Goal: Find specific page/section

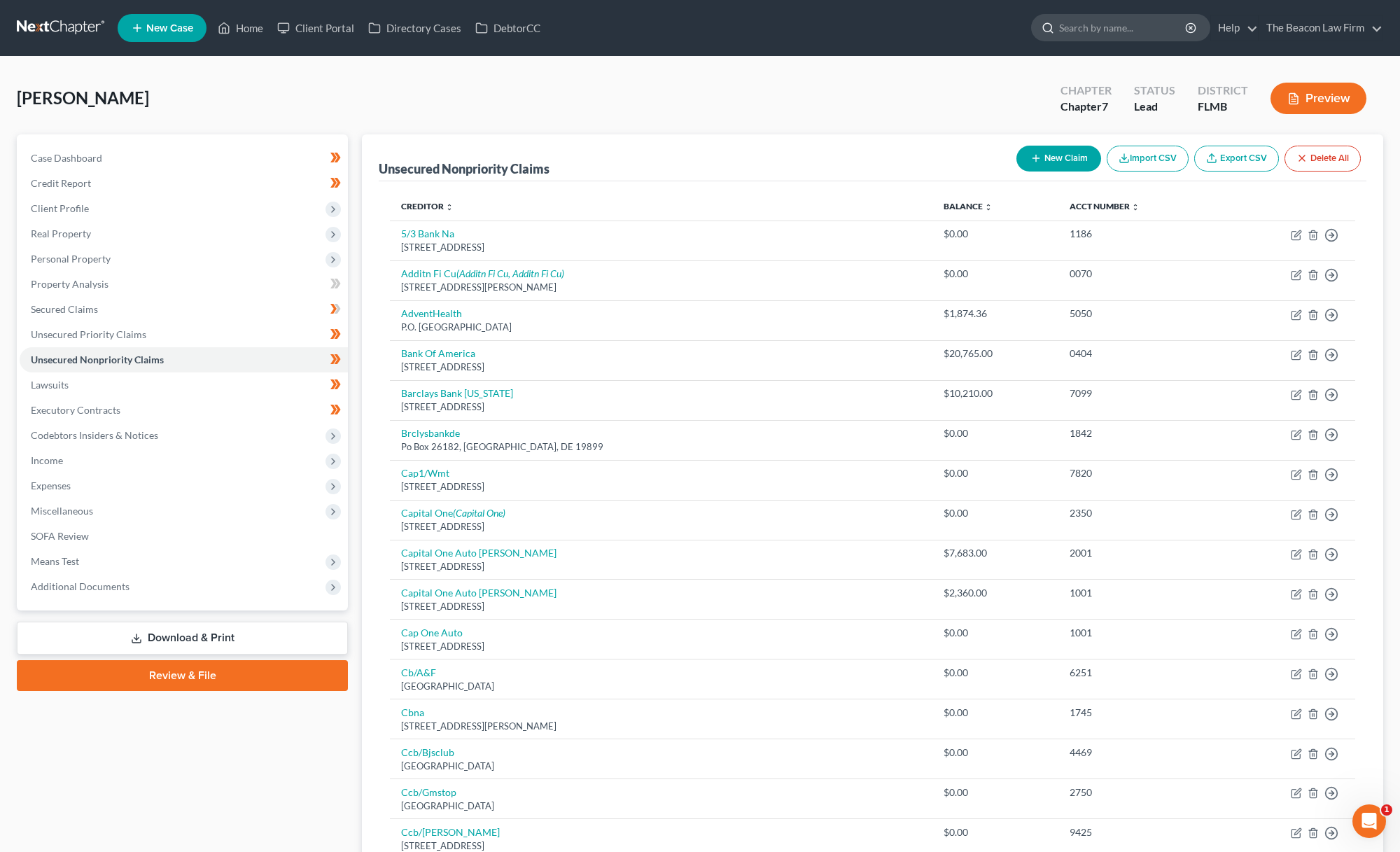
click at [1119, 34] on input "search" at bounding box center [1123, 27] width 128 height 26
type input "[PERSON_NAME]"
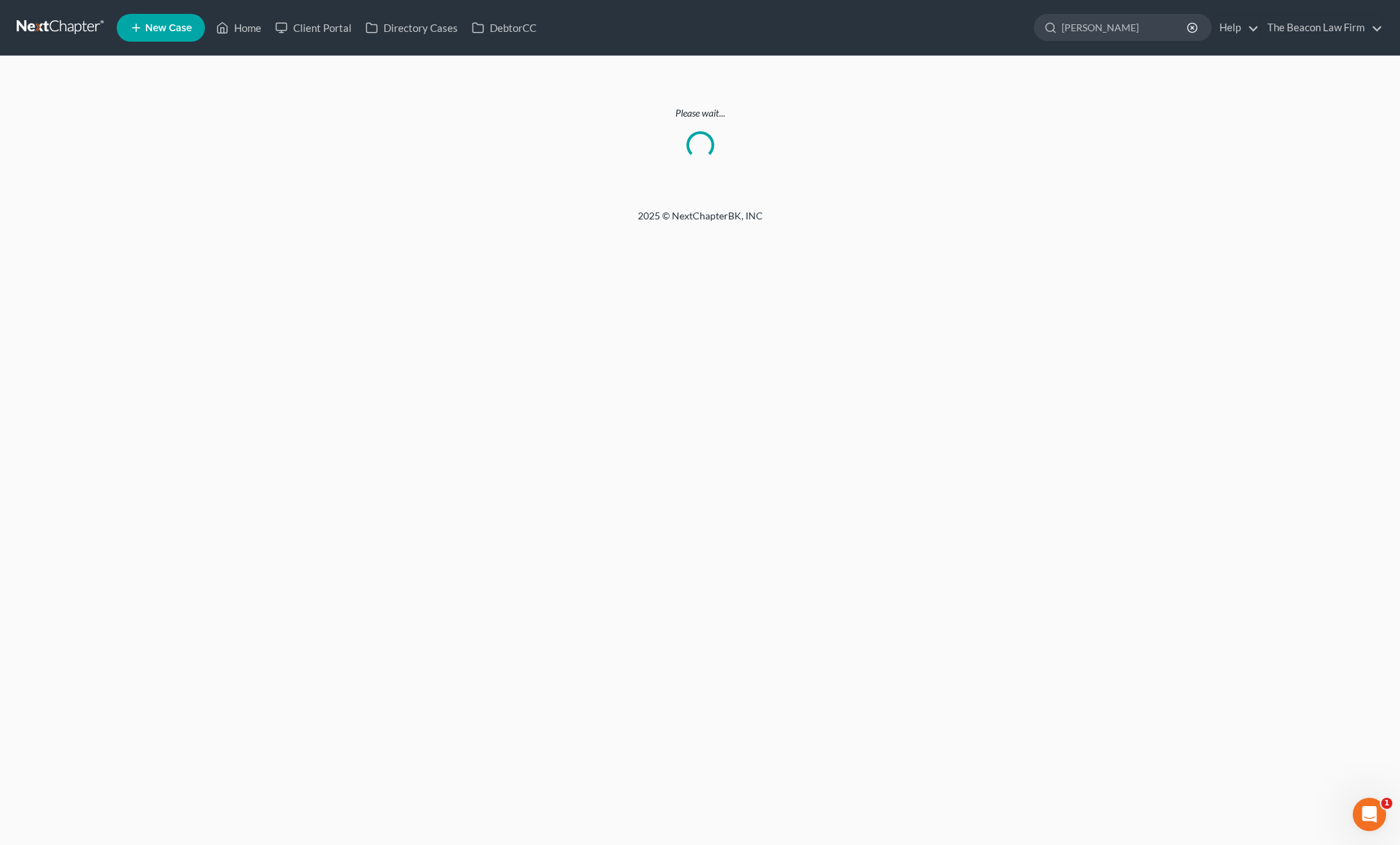
click at [77, 26] on link at bounding box center [60, 28] width 89 height 25
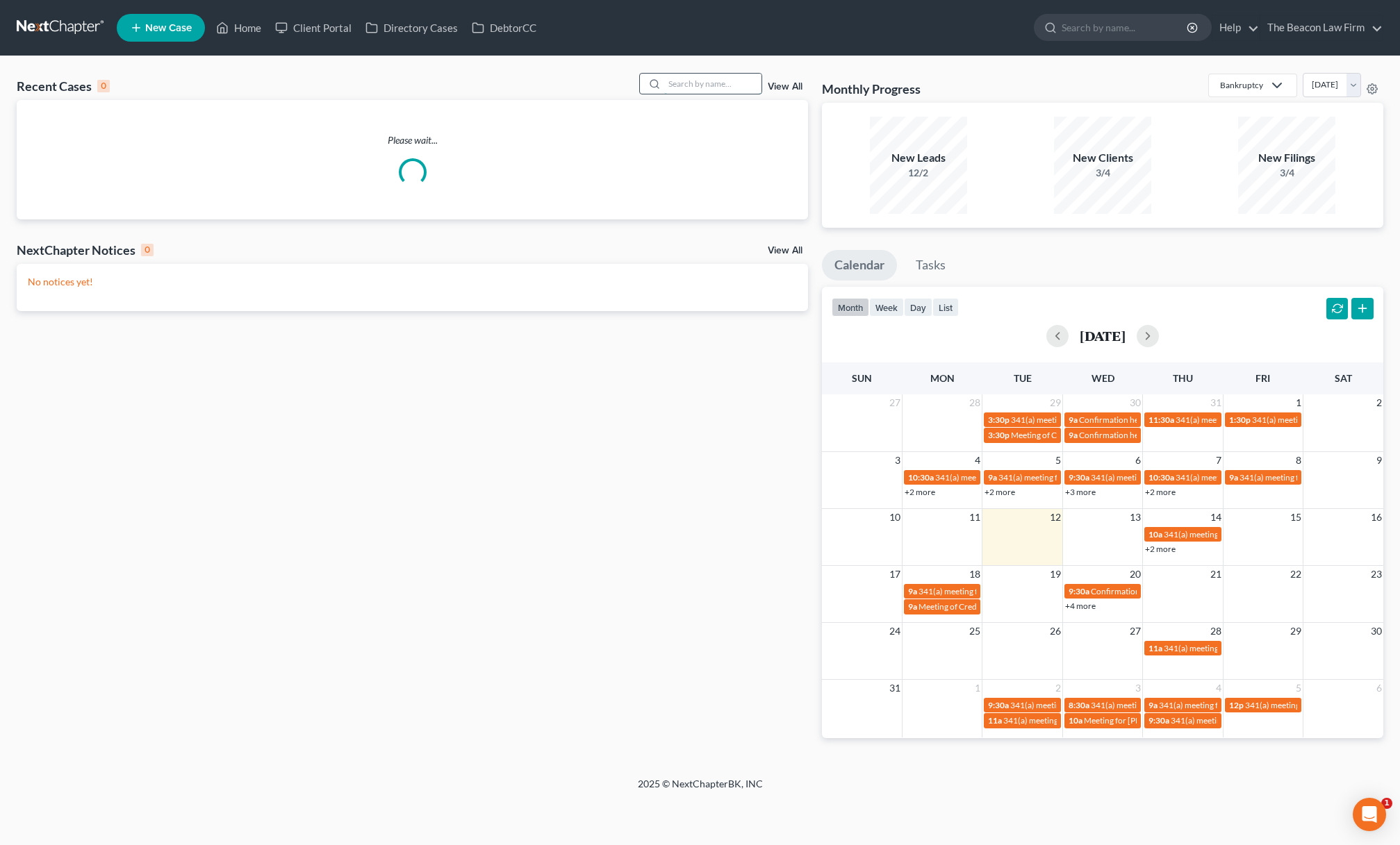
click at [714, 87] on input "search" at bounding box center [712, 84] width 97 height 20
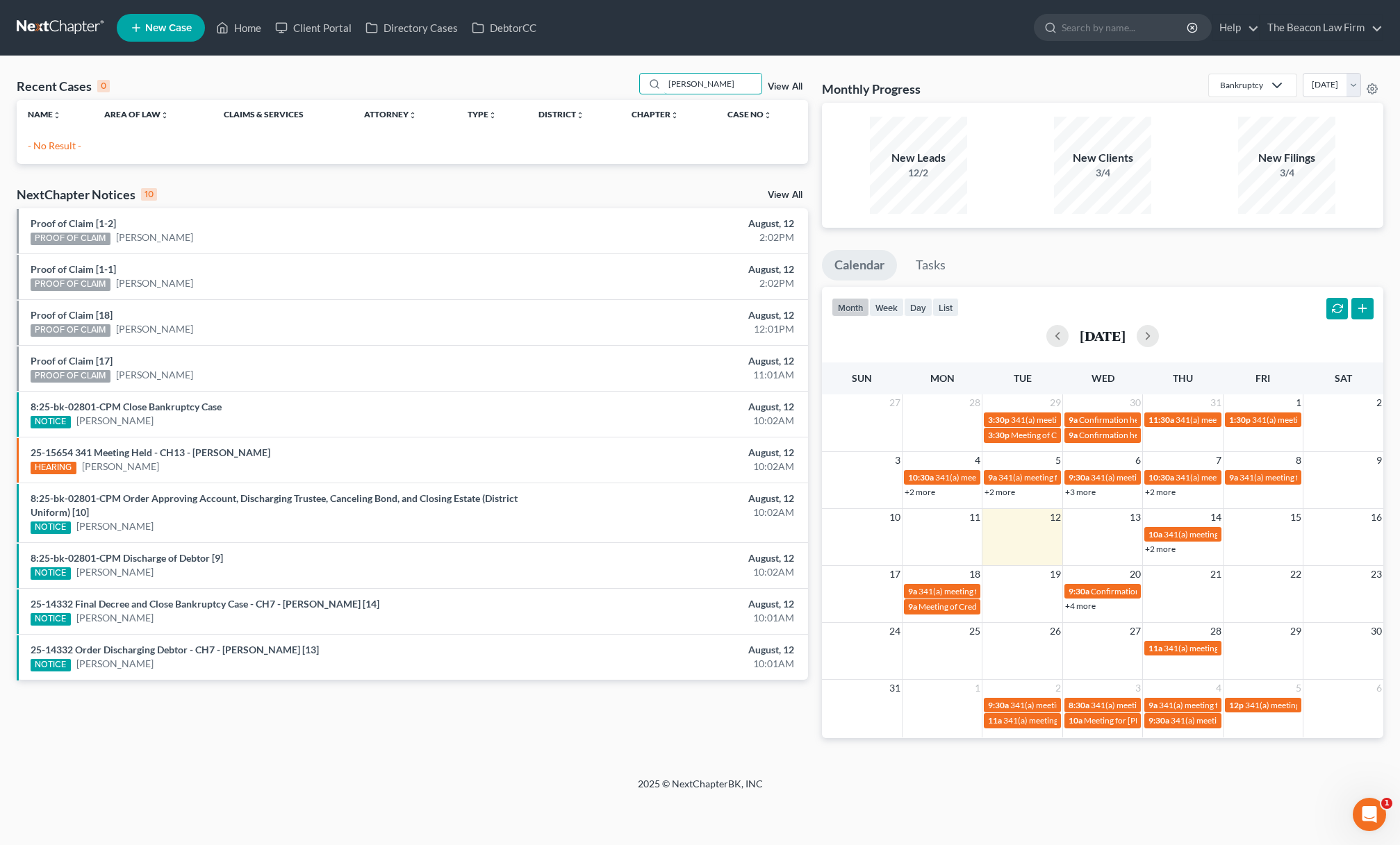
type input "[PERSON_NAME]"
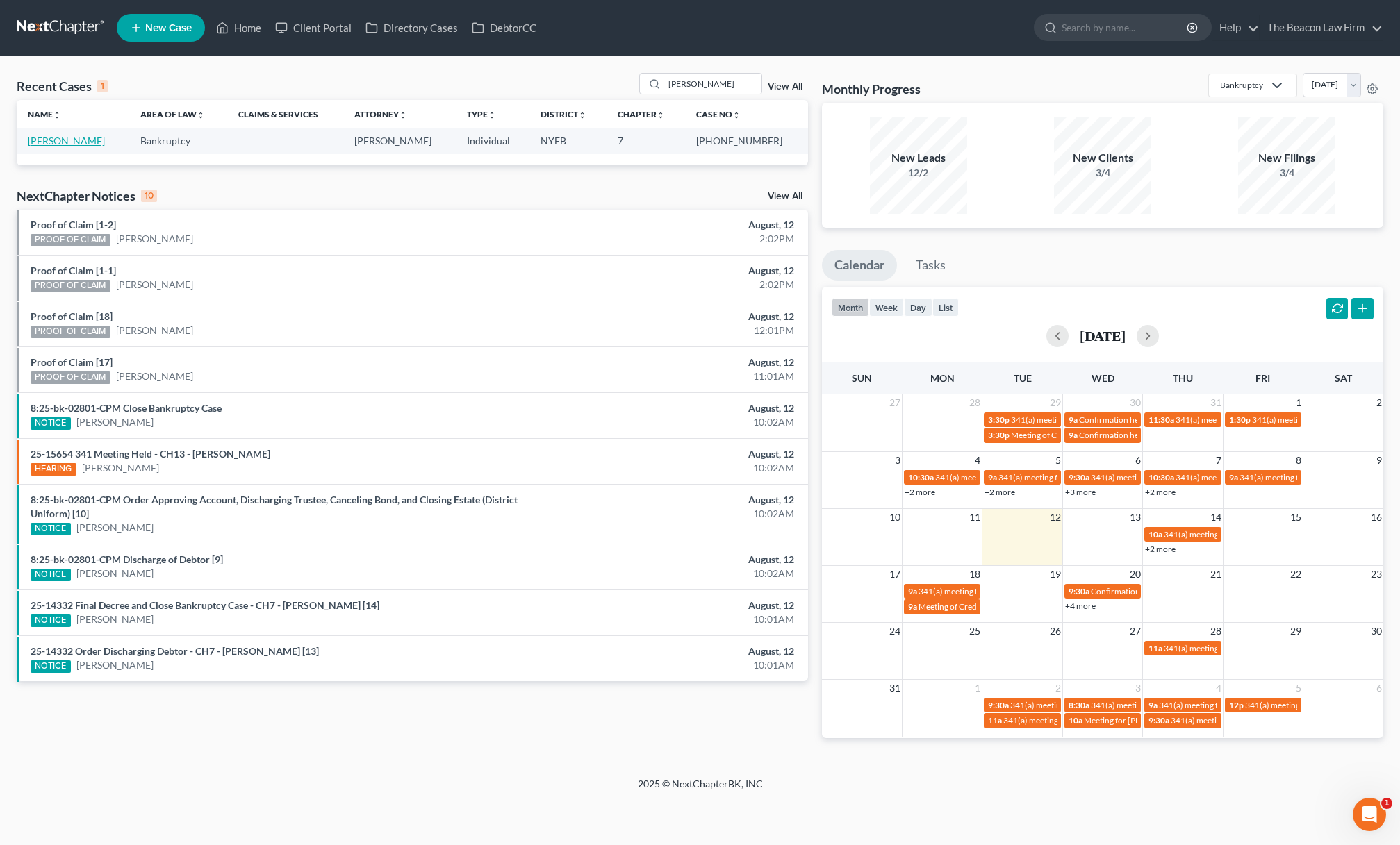
click at [63, 143] on link "[PERSON_NAME]" at bounding box center [66, 140] width 77 height 12
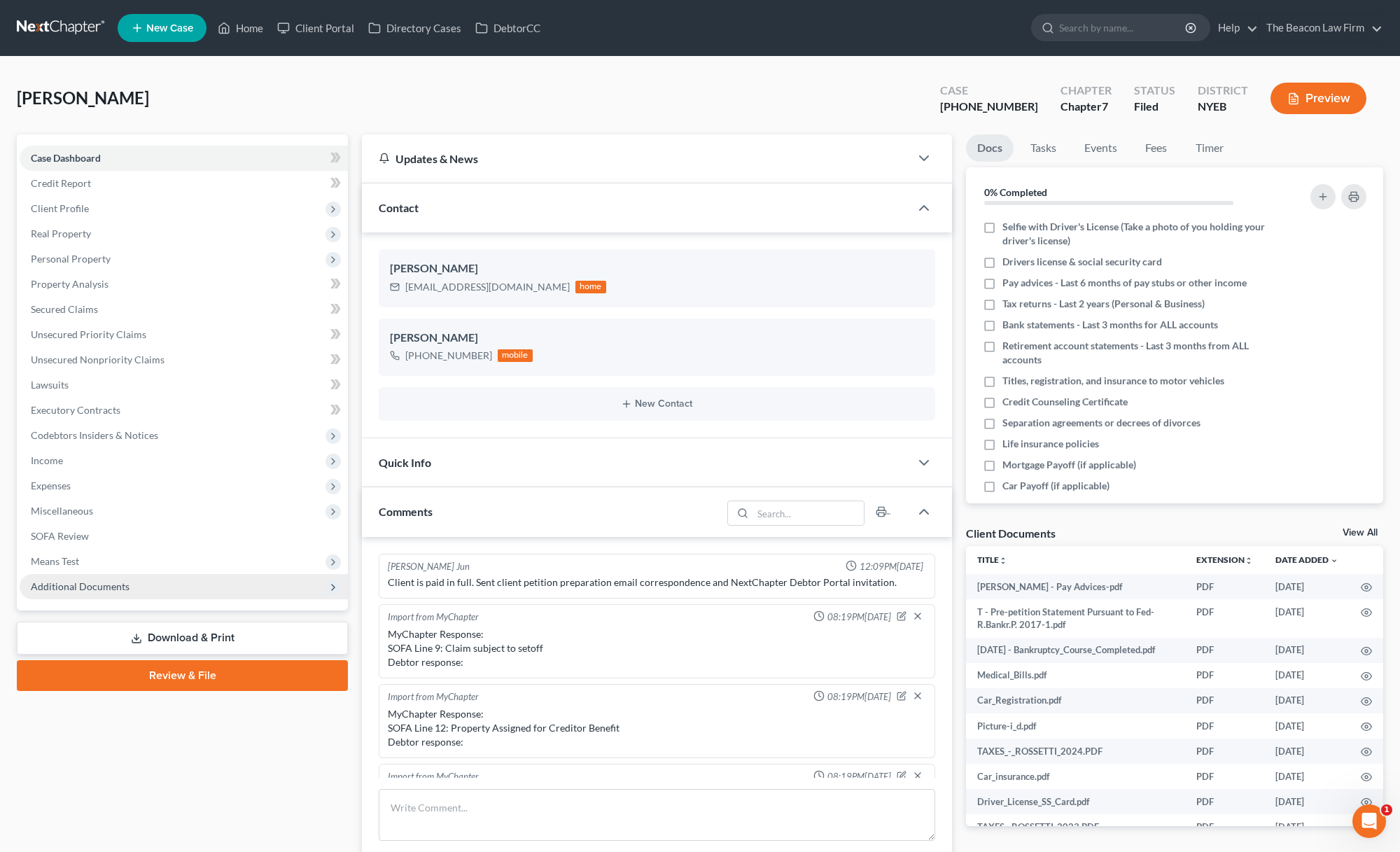
scroll to position [299, 0]
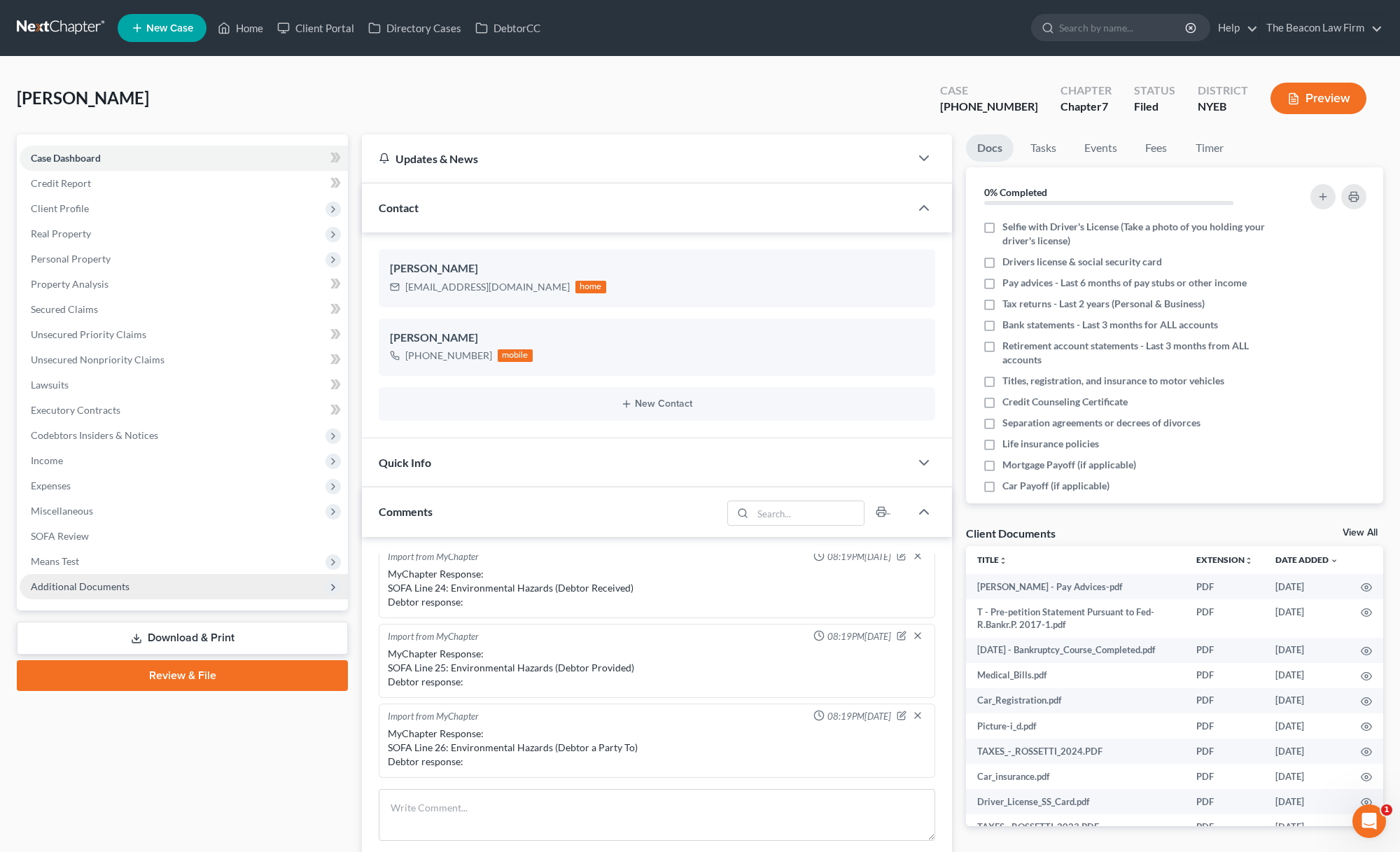
click at [114, 587] on span "Additional Documents" at bounding box center [80, 585] width 98 height 12
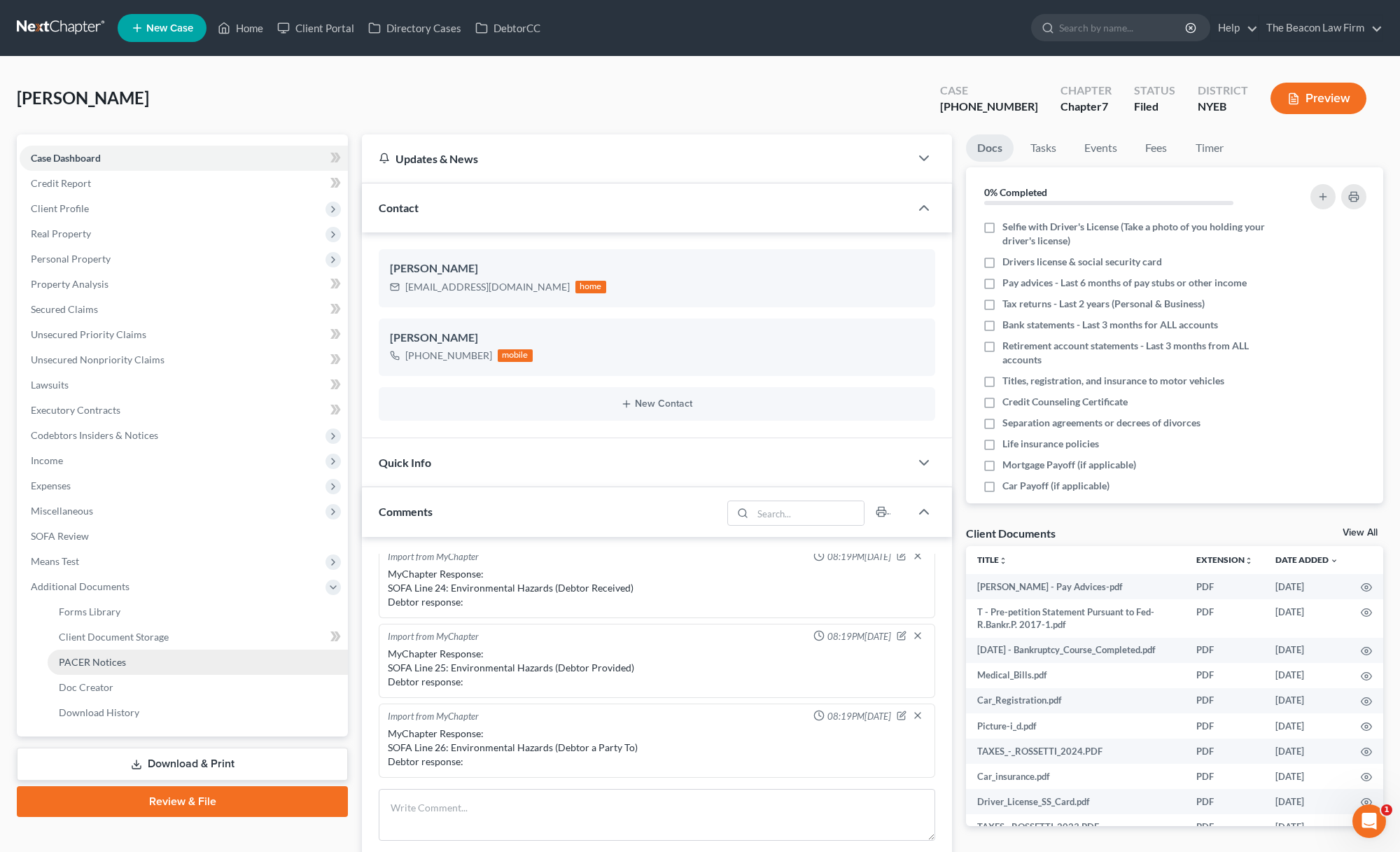
click at [156, 667] on link "PACER Notices" at bounding box center [198, 662] width 300 height 25
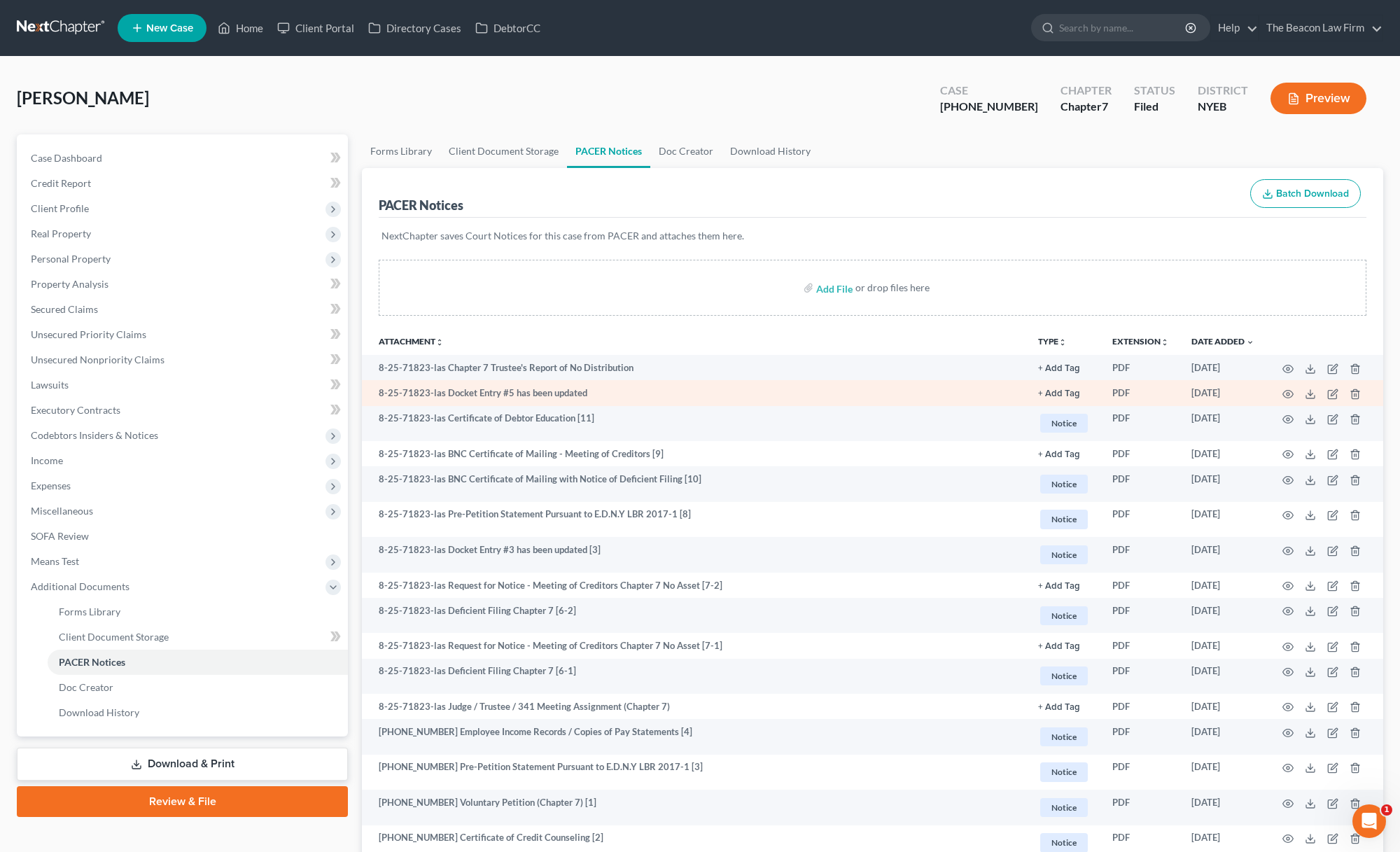
scroll to position [117, 0]
